Goal: Task Accomplishment & Management: Use online tool/utility

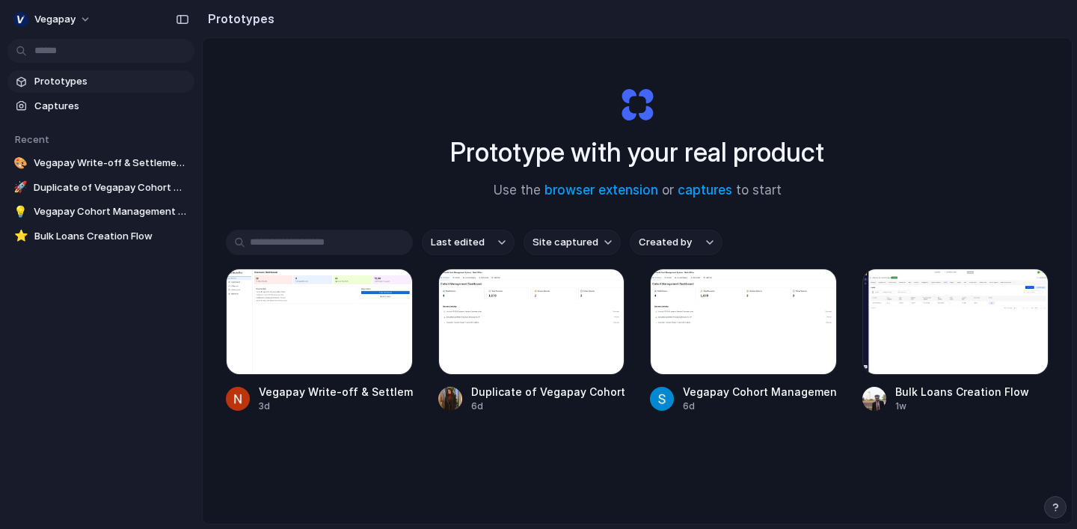
click at [365, 248] on input "text" at bounding box center [319, 242] width 187 height 25
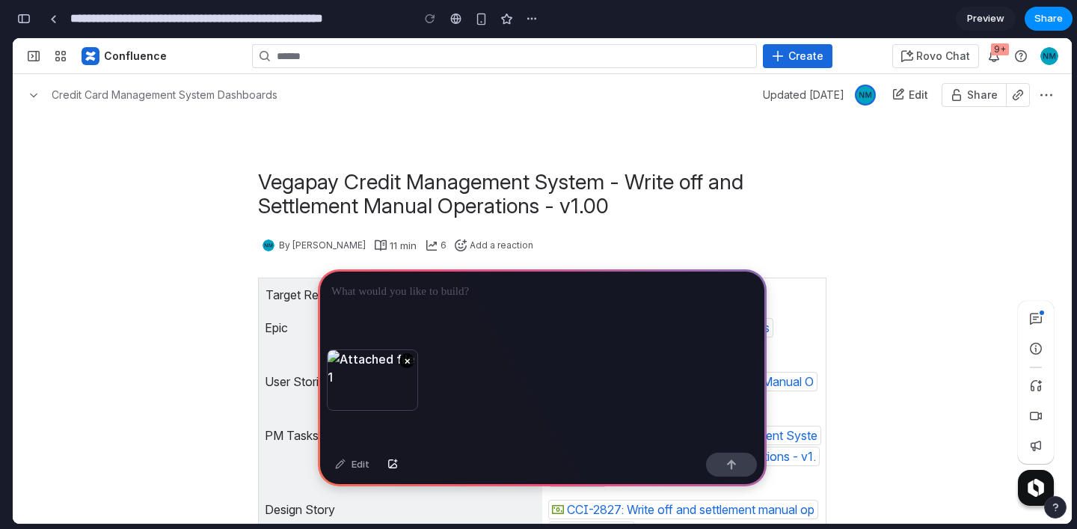
click at [411, 363] on button "×" at bounding box center [406, 360] width 15 height 15
click at [408, 364] on button "×" at bounding box center [406, 360] width 15 height 15
click at [604, 297] on p at bounding box center [542, 292] width 422 height 18
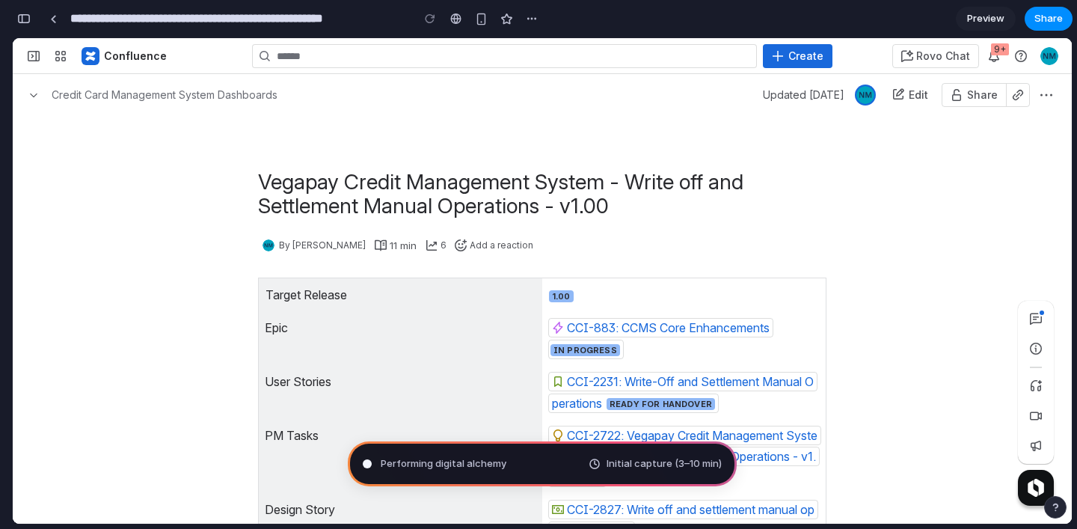
type input "**********"
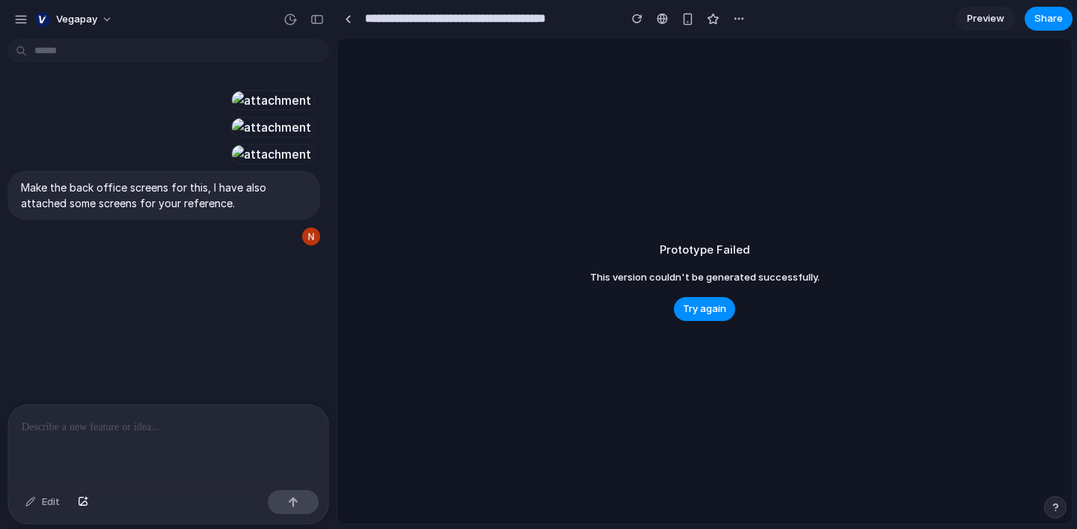
scroll to position [359, 0]
click at [711, 309] on span "Try again" at bounding box center [704, 308] width 43 height 15
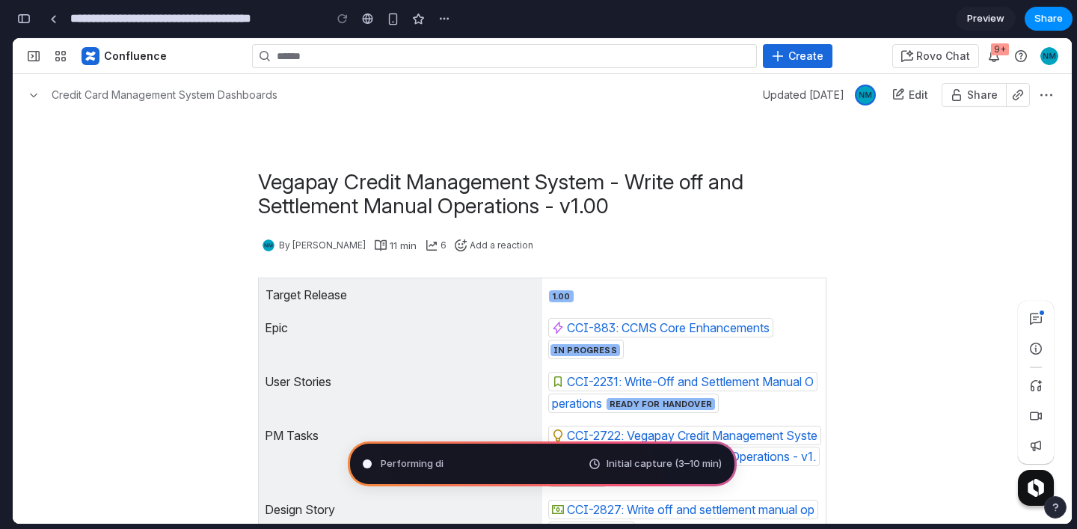
scroll to position [0, 0]
